Goal: Check status

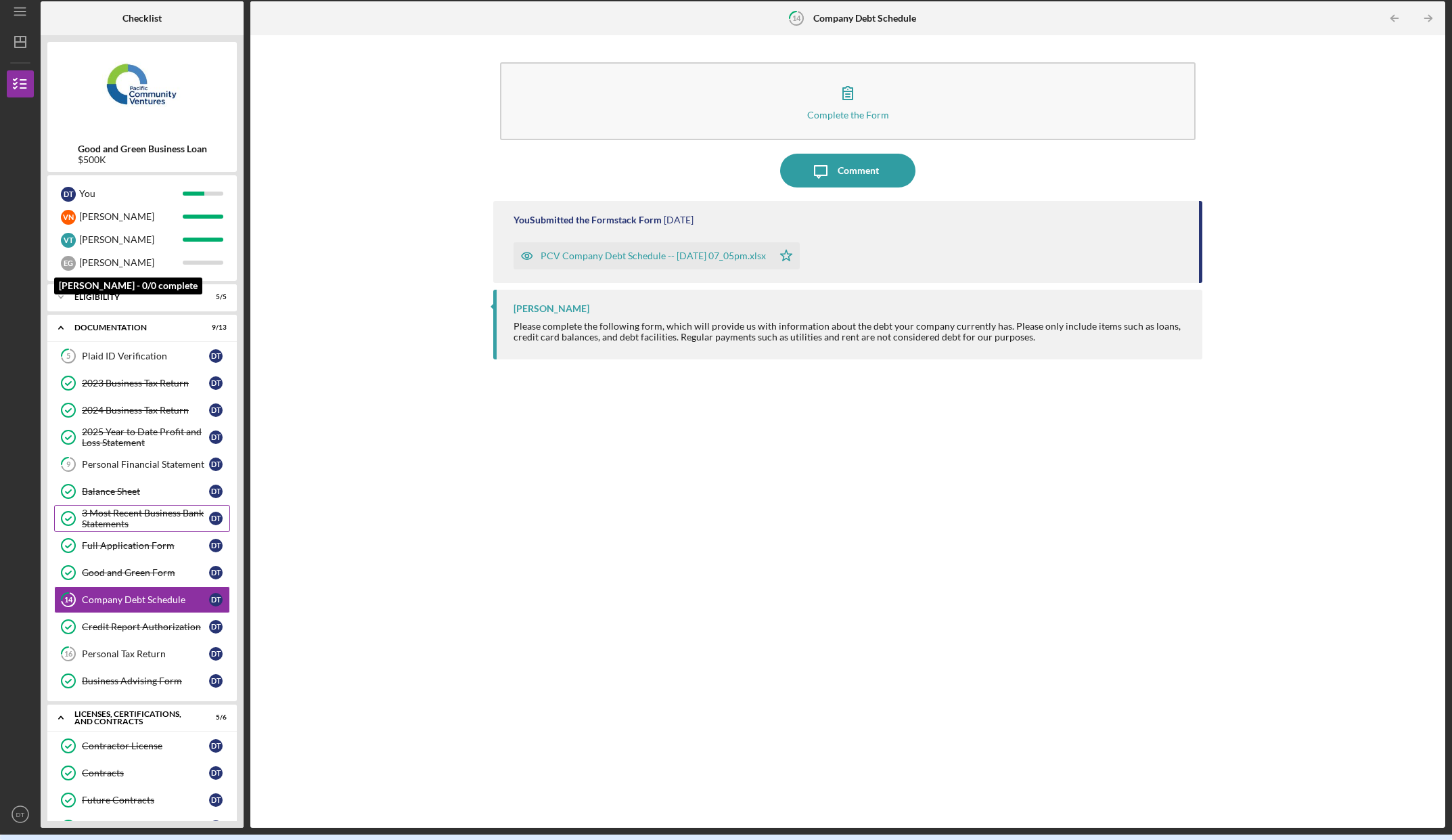
scroll to position [182, 0]
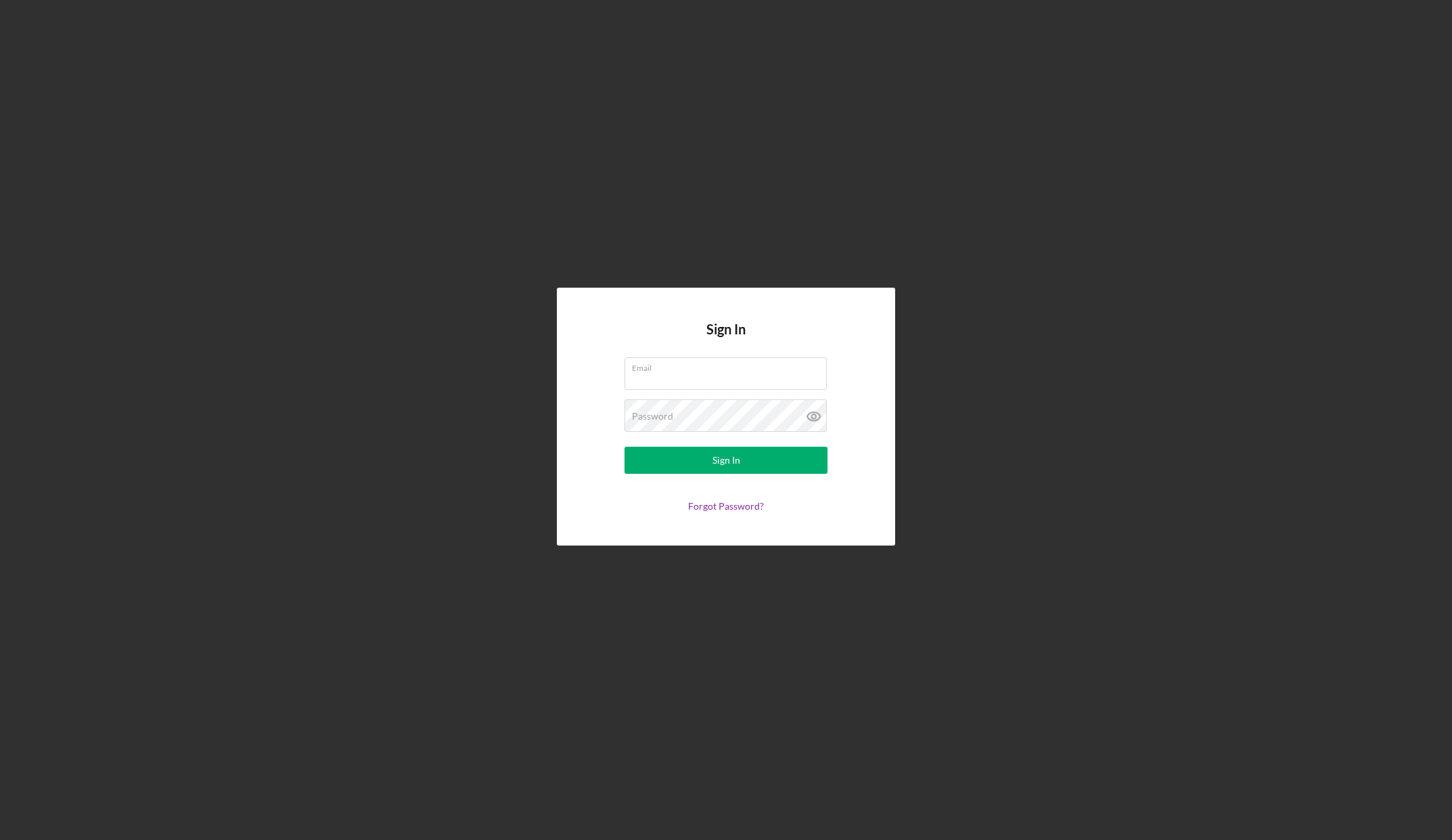
scroll to position [5, 0]
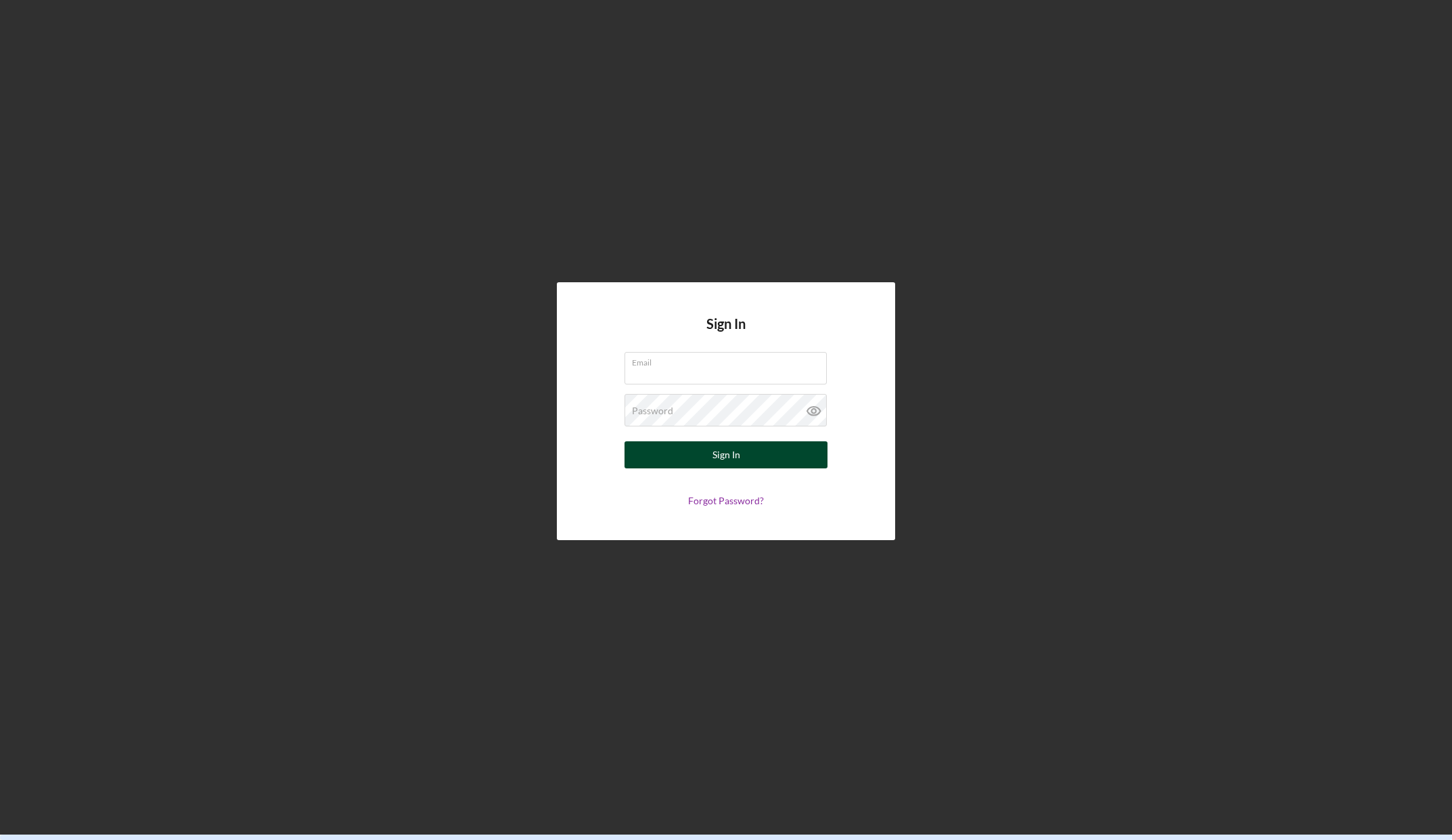
type input "[EMAIL_ADDRESS][DOMAIN_NAME]"
click at [721, 457] on div "Sign In" at bounding box center [726, 454] width 28 height 27
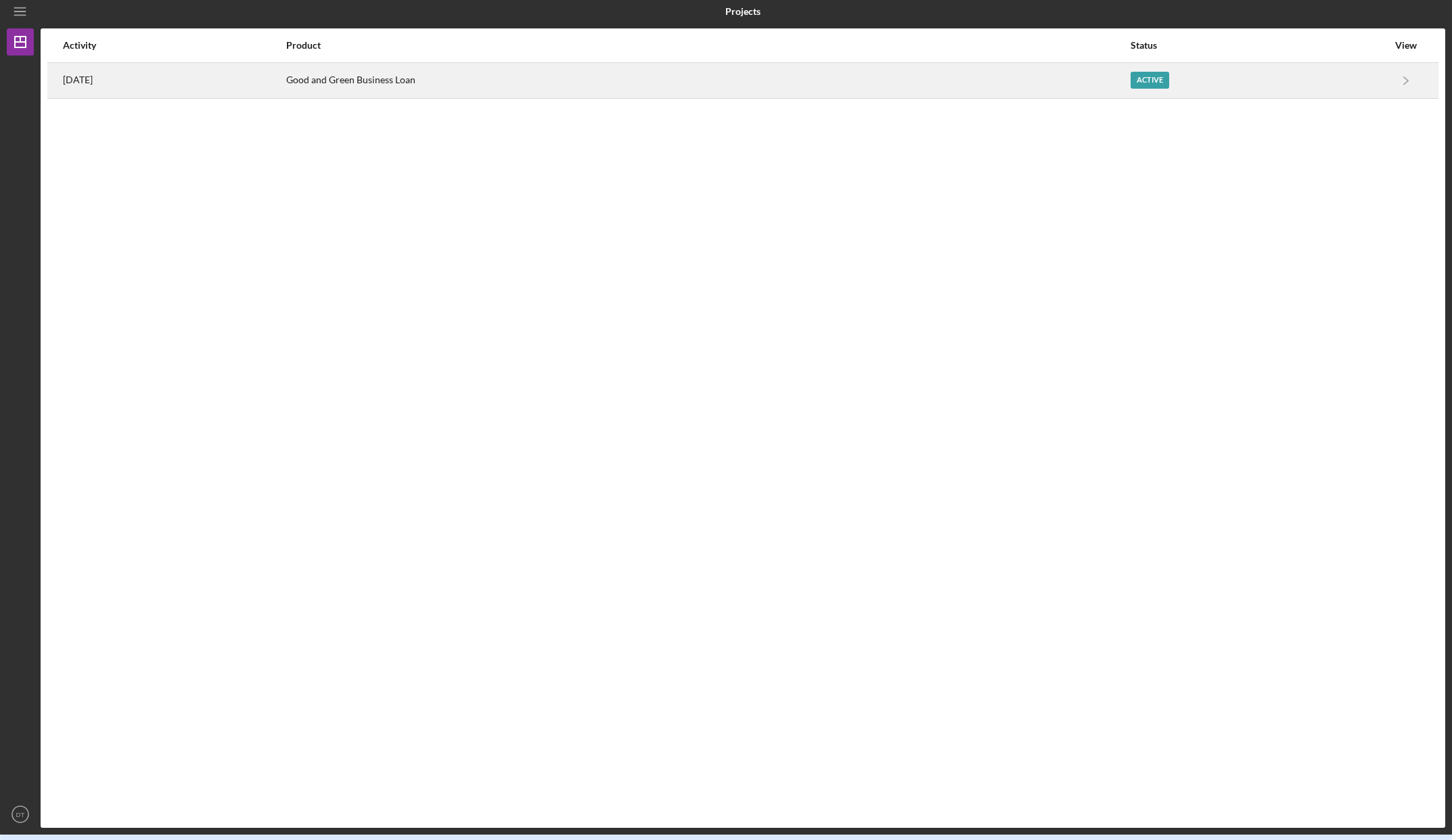
click at [1228, 82] on div "Active" at bounding box center [1259, 80] width 258 height 34
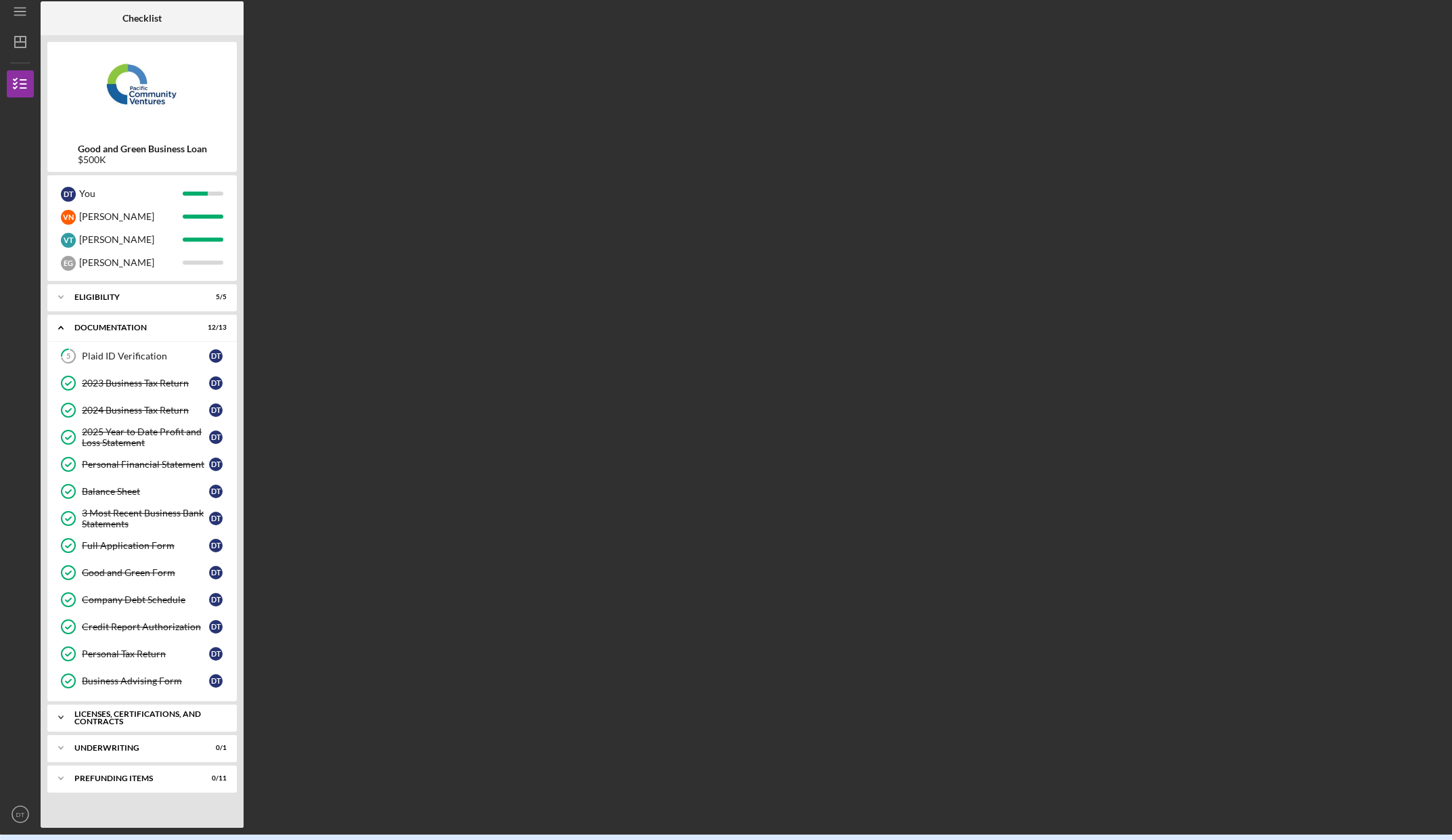
click at [128, 708] on div "Icon/Expander Licenses, Certifications, and Contracts 5 / 6" at bounding box center [142, 717] width 189 height 27
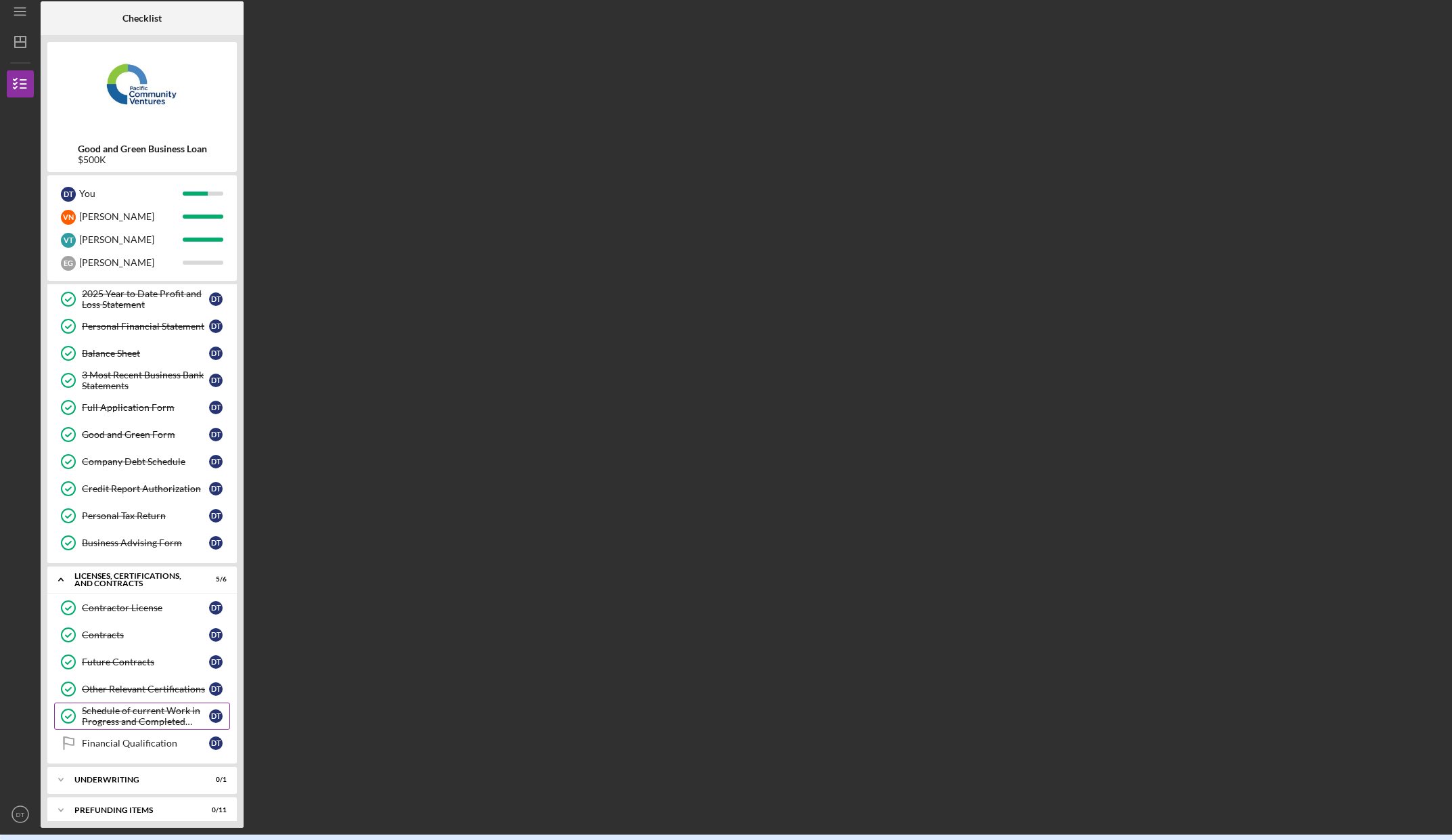
scroll to position [148, 0]
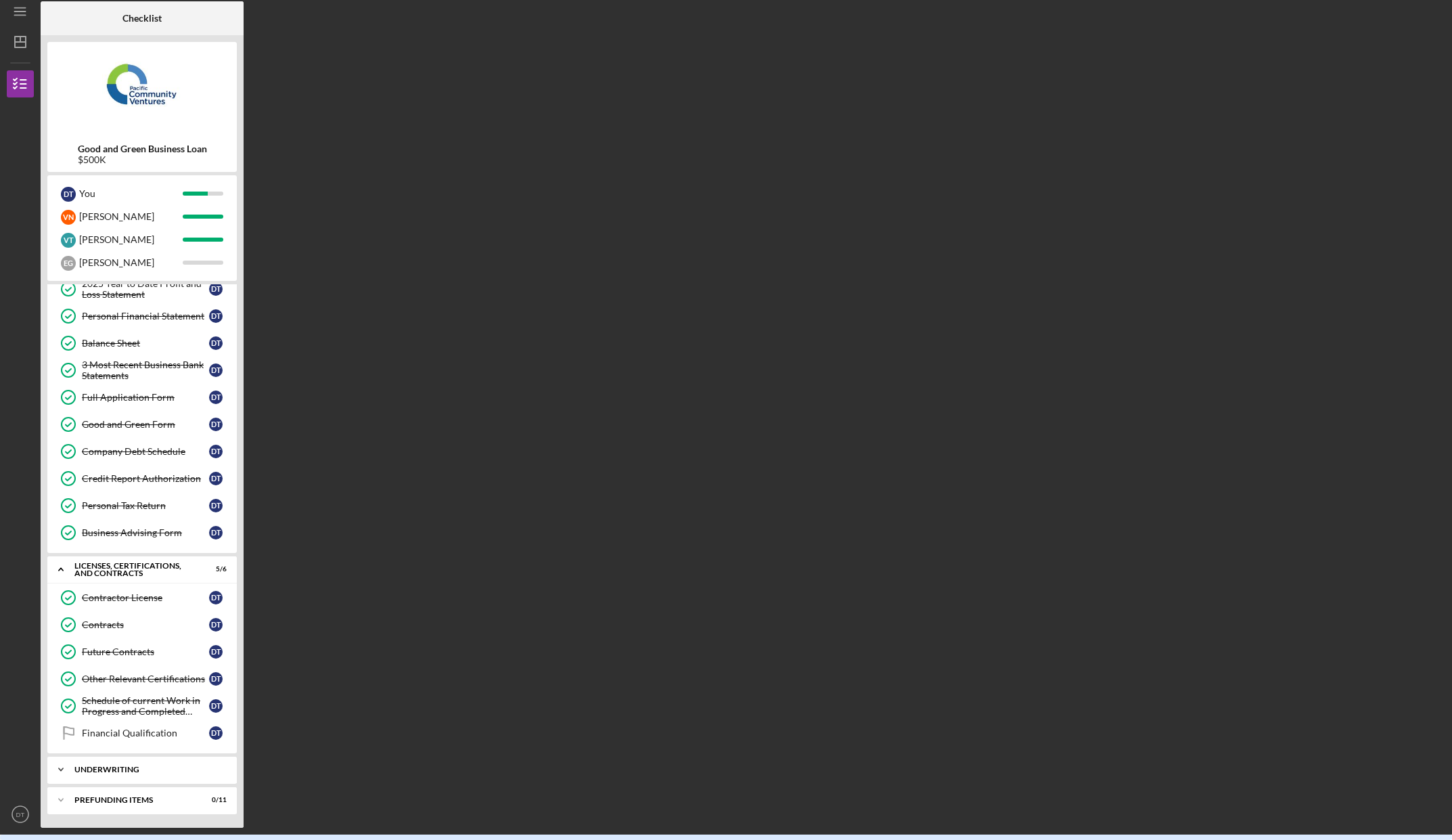
click at [118, 769] on div "Underwriting" at bounding box center [147, 769] width 146 height 8
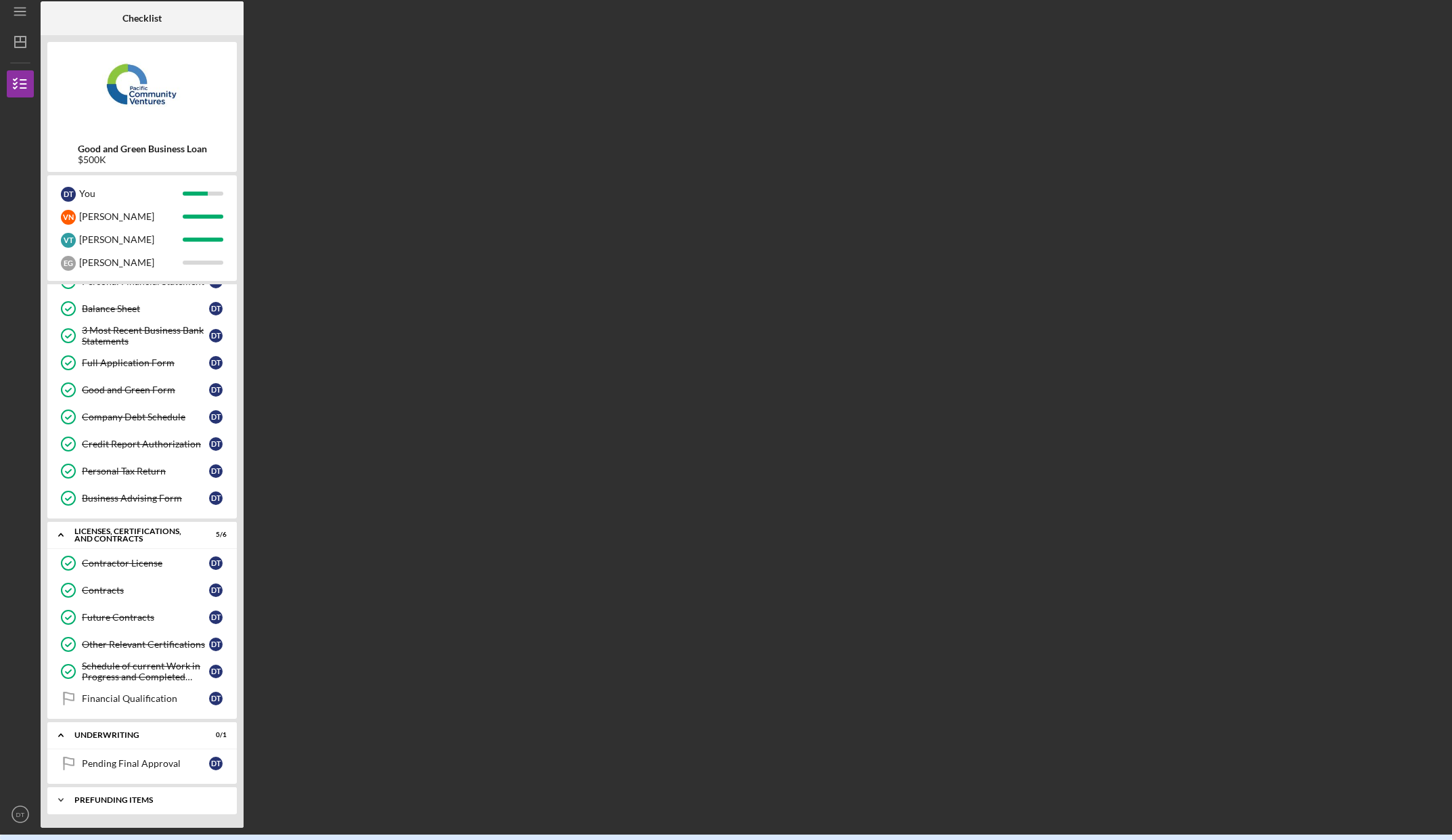
click at [138, 804] on div "Icon/Expander Prefunding Items 0 / 11" at bounding box center [142, 799] width 189 height 27
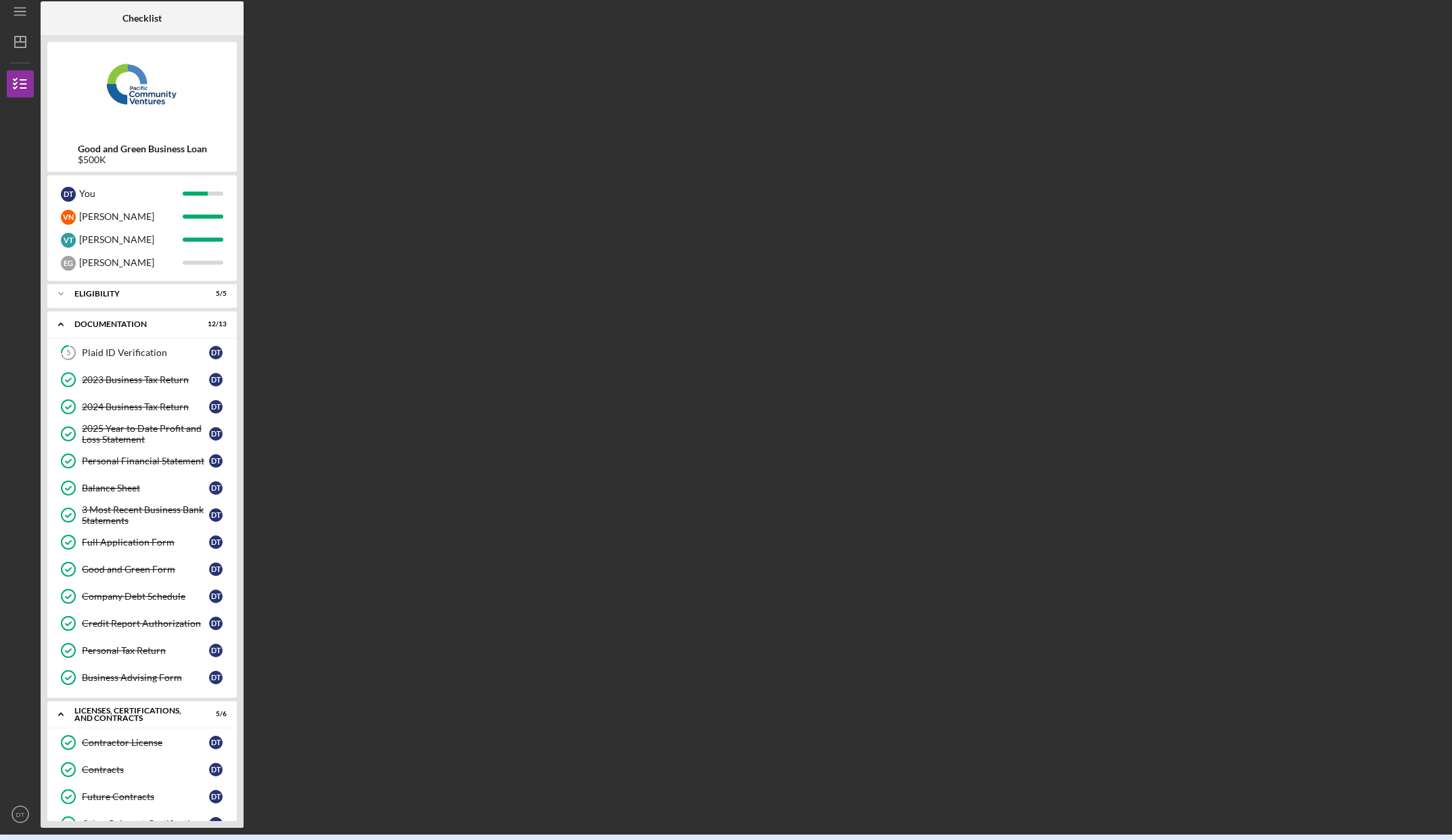
scroll to position [0, 0]
